Goal: Task Accomplishment & Management: Use online tool/utility

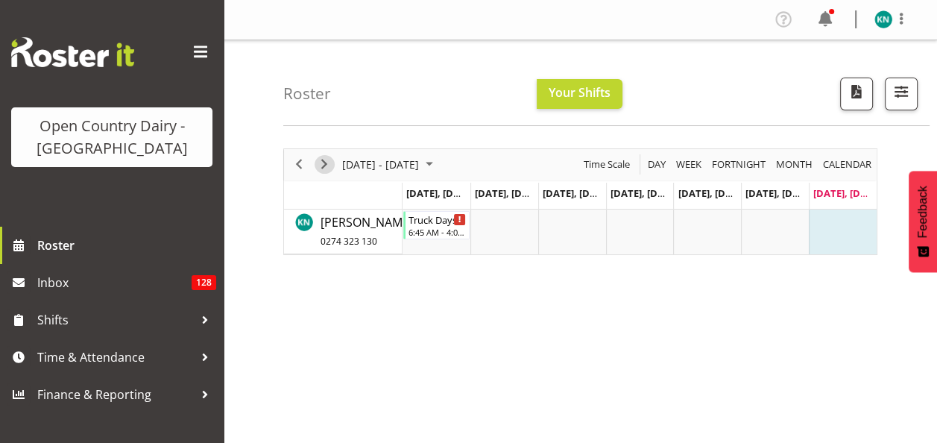
click at [326, 161] on span "Next" at bounding box center [324, 164] width 18 height 19
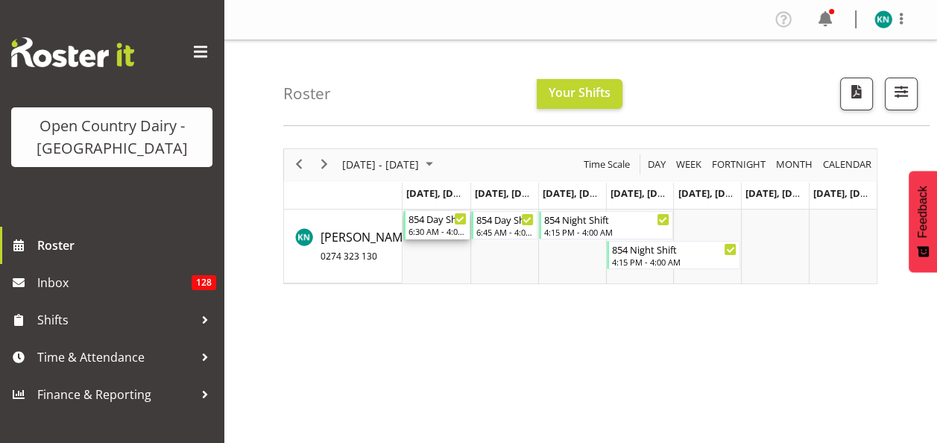
click at [435, 222] on div "854 Day Shift" at bounding box center [438, 218] width 58 height 15
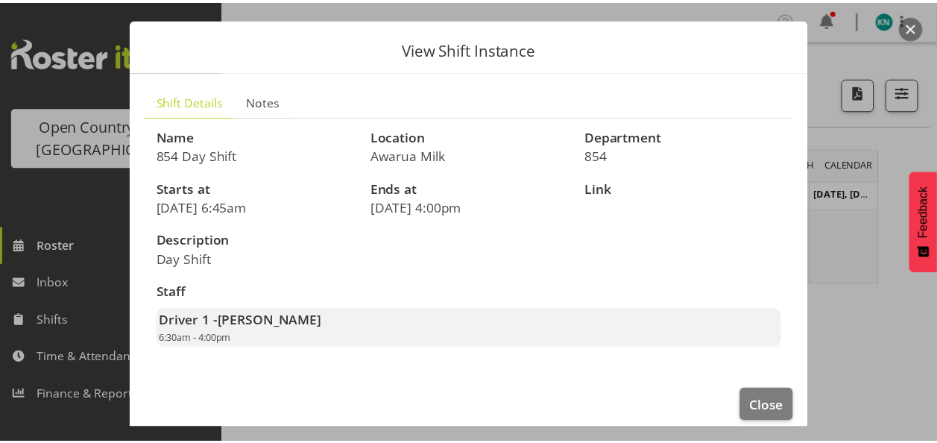
scroll to position [49, 0]
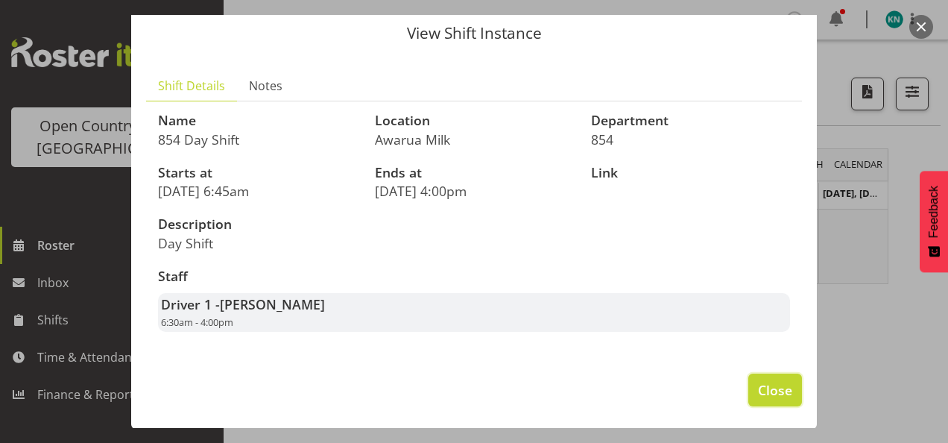
drag, startPoint x: 760, startPoint y: 391, endPoint x: 737, endPoint y: 379, distance: 26.0
click at [760, 390] on span "Close" at bounding box center [775, 389] width 34 height 19
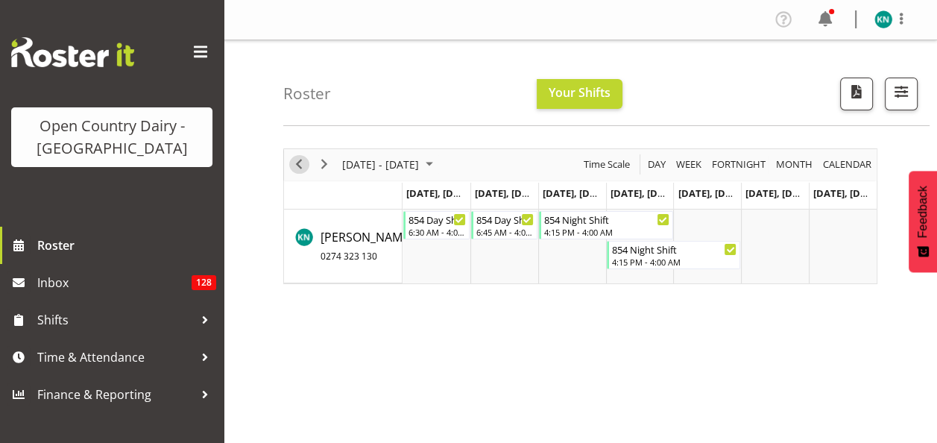
click at [302, 161] on span "Previous" at bounding box center [299, 164] width 18 height 19
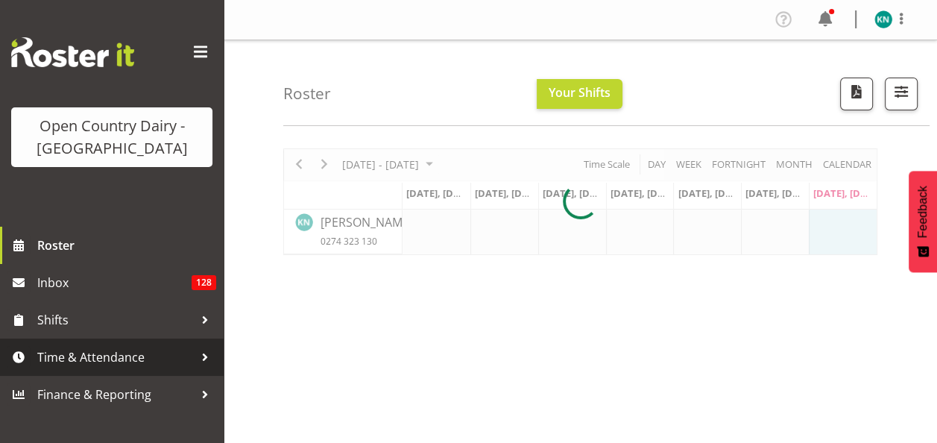
click at [92, 354] on span "Time & Attendance" at bounding box center [115, 357] width 157 height 22
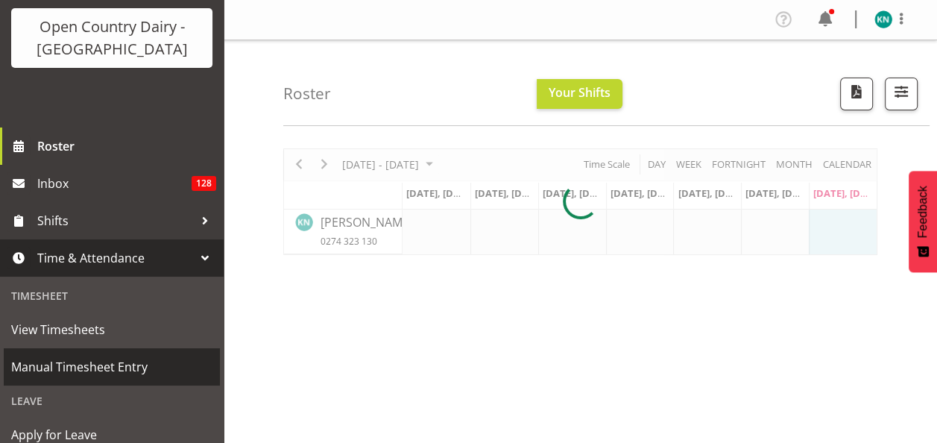
scroll to position [224, 0]
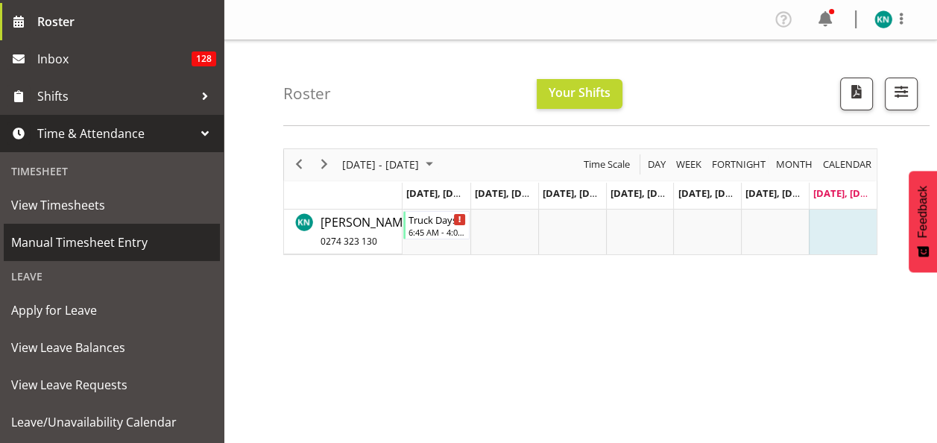
click at [78, 243] on span "Manual Timesheet Entry" at bounding box center [111, 242] width 201 height 22
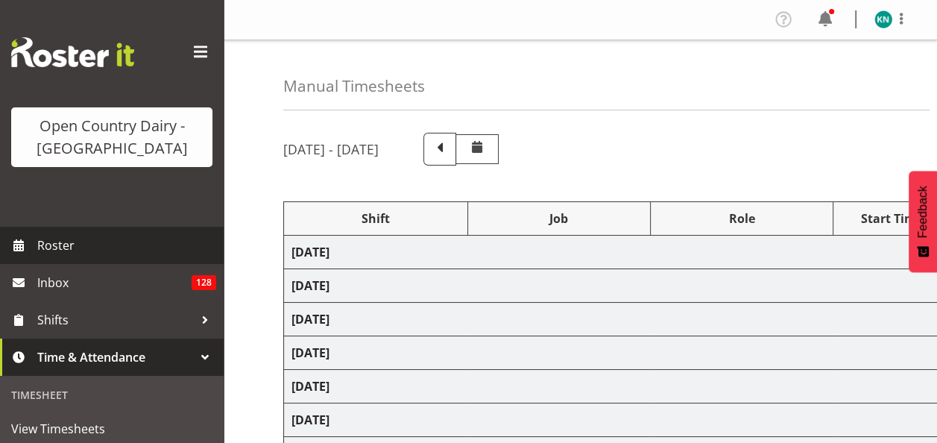
select select "59475"
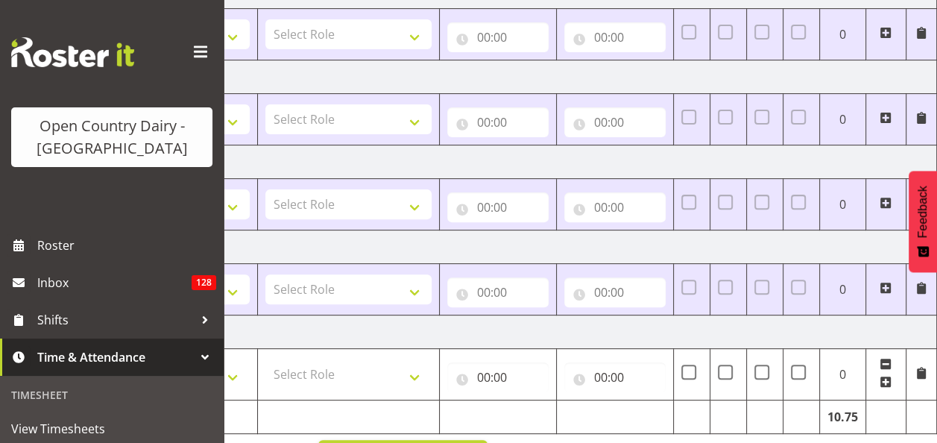
scroll to position [479, 0]
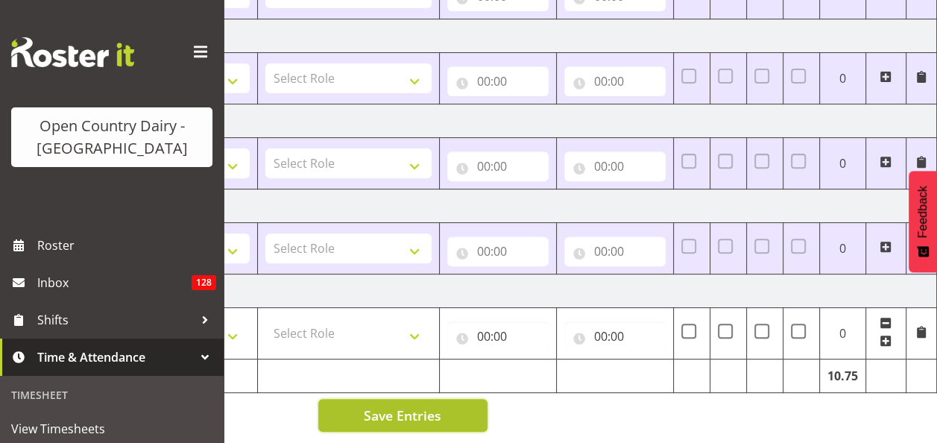
click at [406, 406] on span "Save Entries" at bounding box center [403, 415] width 78 height 19
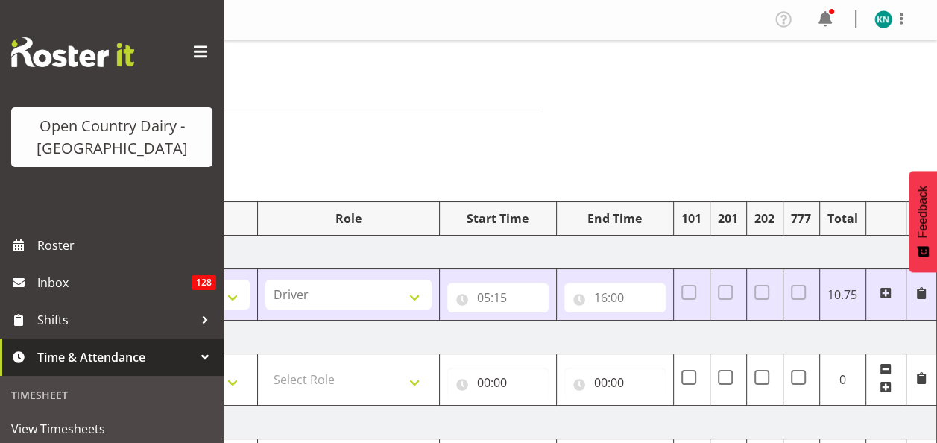
scroll to position [0, 0]
